Goal: Navigation & Orientation: Find specific page/section

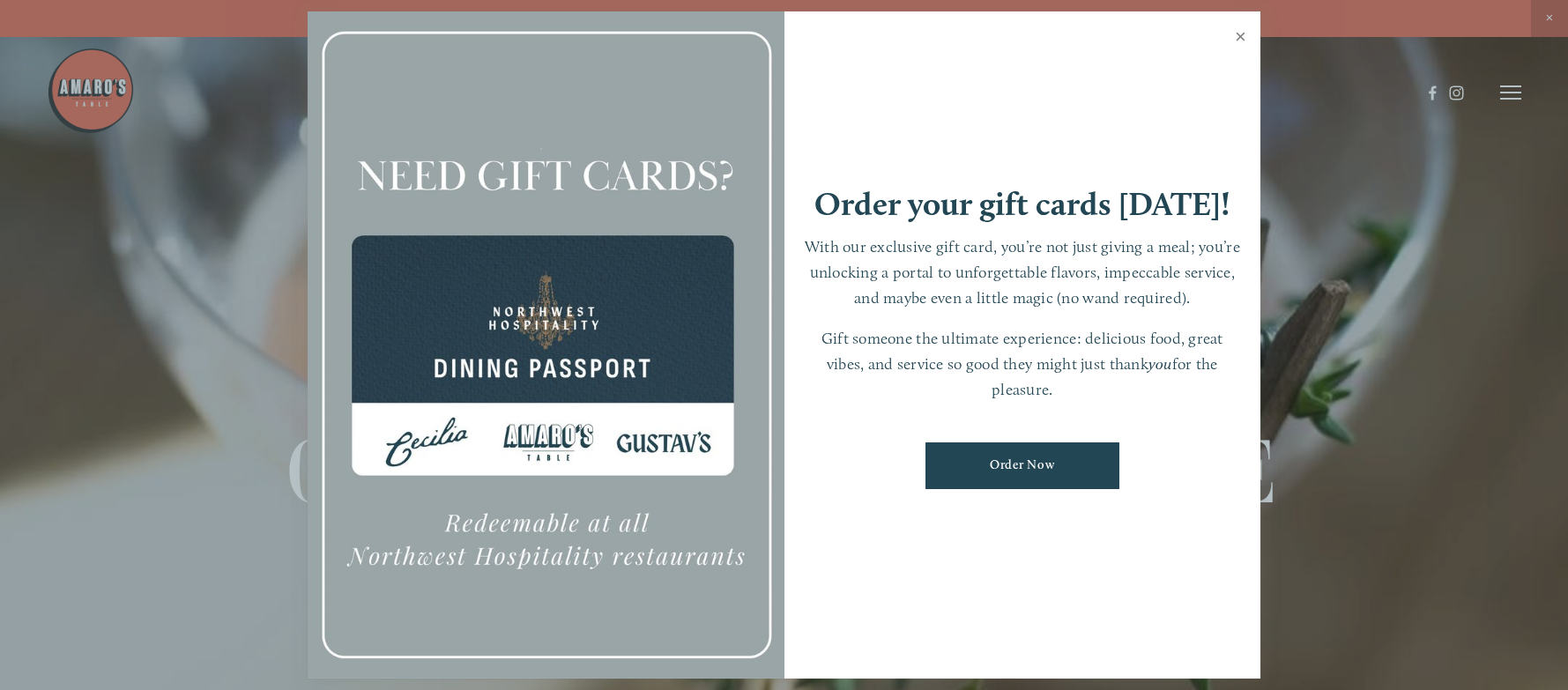
click at [1241, 34] on link "Close" at bounding box center [1241, 39] width 34 height 50
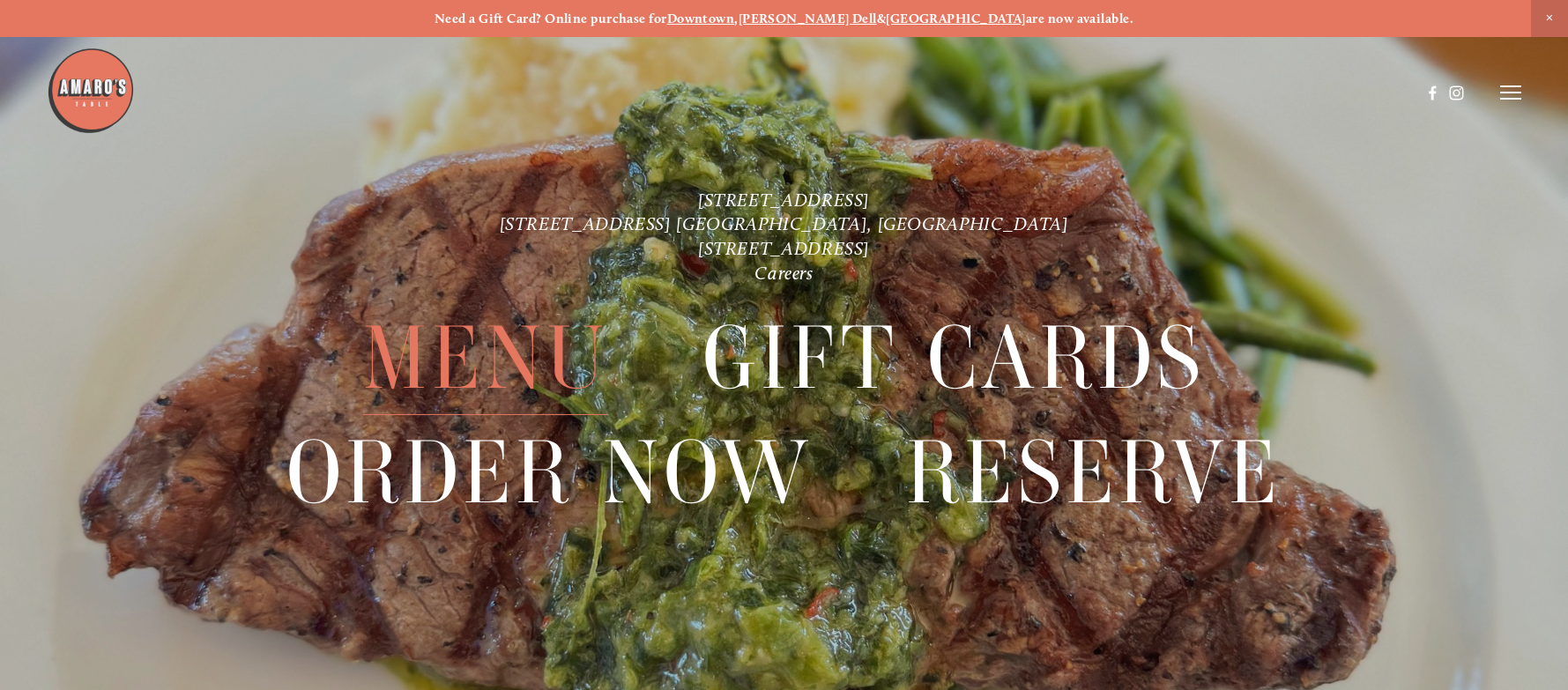
click at [532, 362] on span "Menu" at bounding box center [485, 359] width 245 height 114
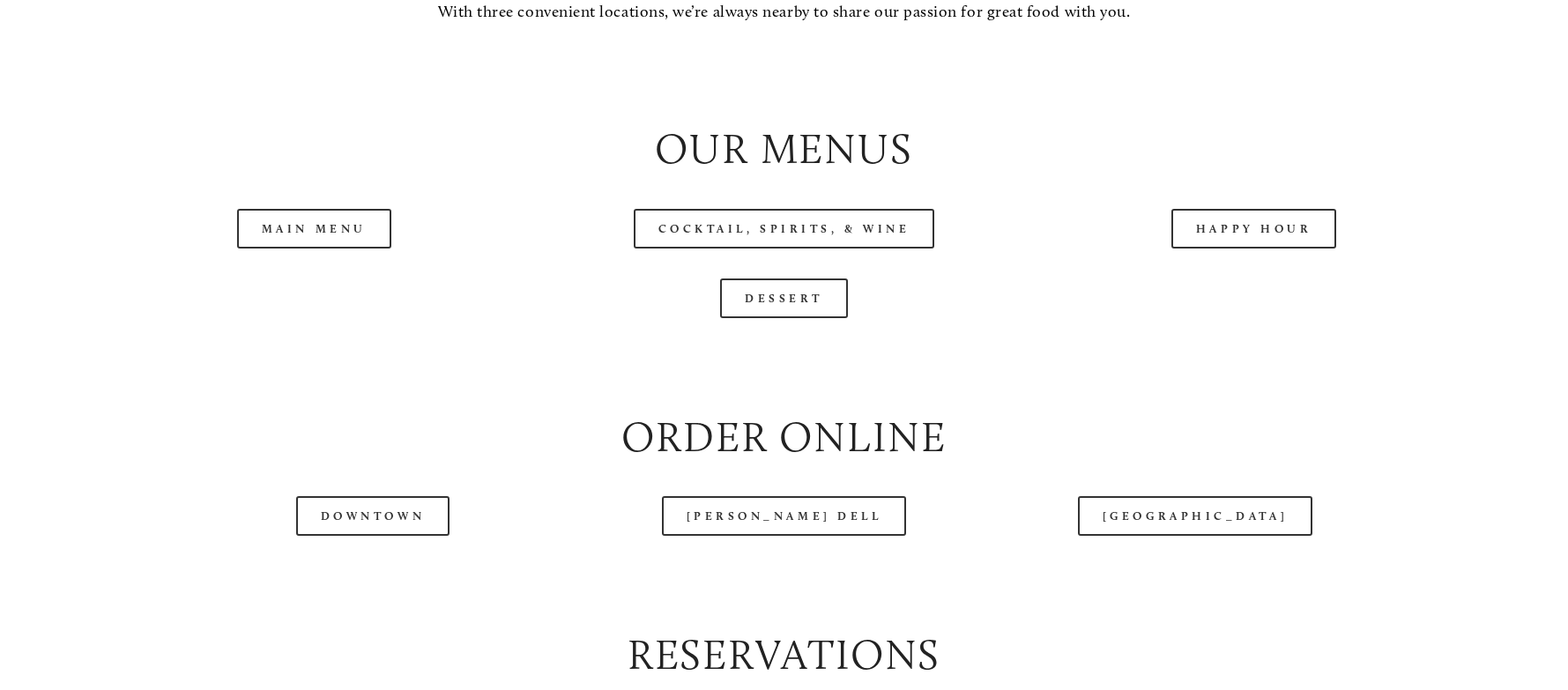
scroll to position [1940, 0]
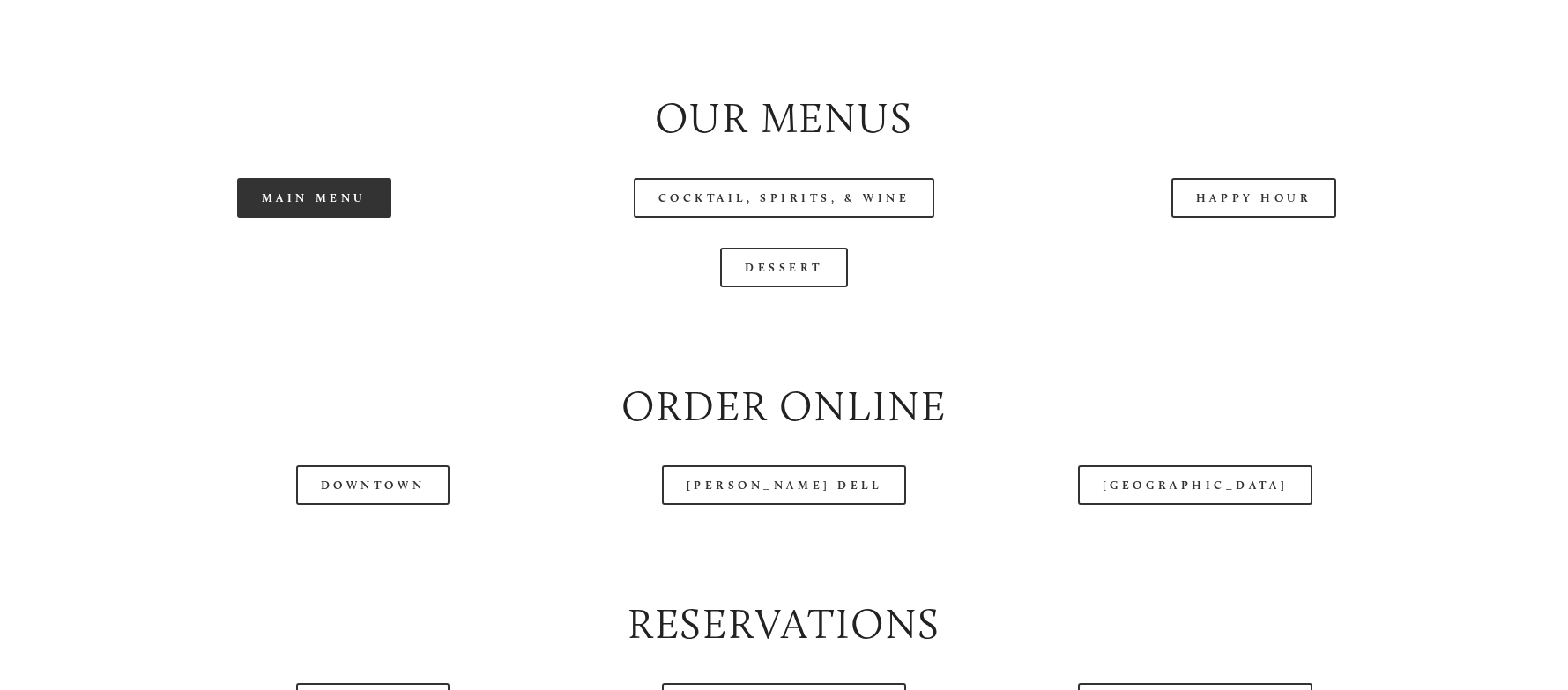
click at [298, 218] on link "Main Menu" at bounding box center [314, 198] width 154 height 40
